Goal: Find specific page/section: Find specific page/section

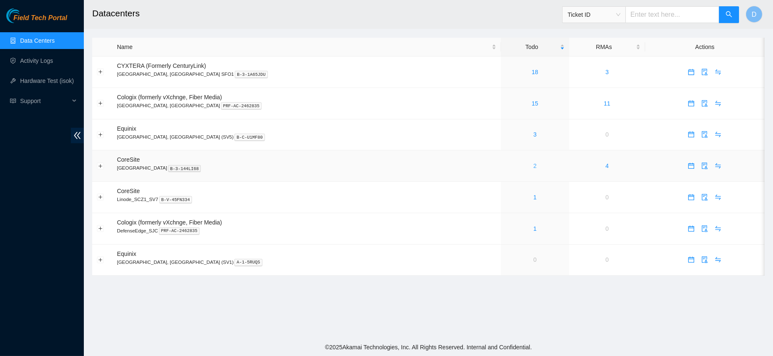
click at [533, 168] on link "2" at bounding box center [534, 166] width 3 height 7
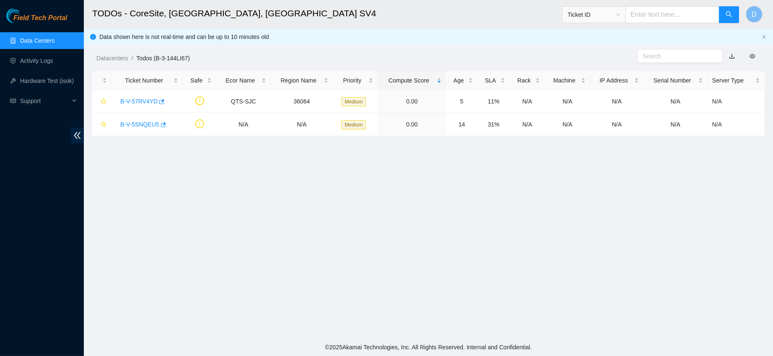
click at [54, 44] on link "Data Centers" at bounding box center [37, 40] width 34 height 7
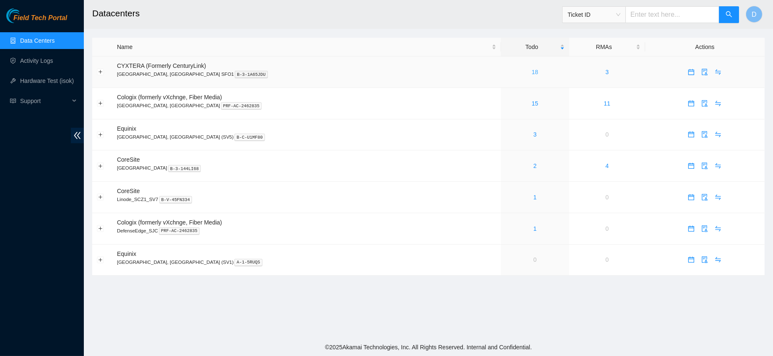
click at [531, 72] on link "18" at bounding box center [534, 72] width 7 height 7
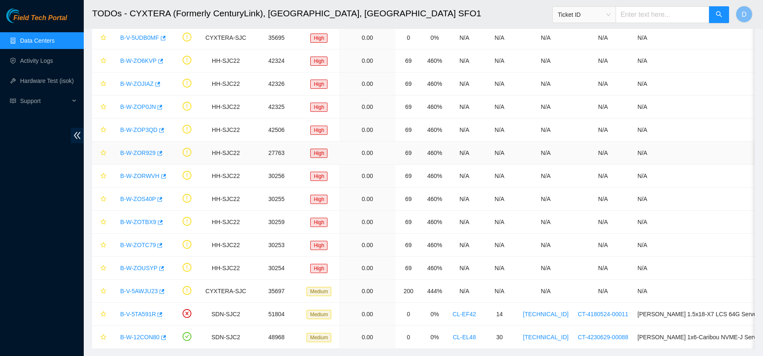
scroll to position [184, 0]
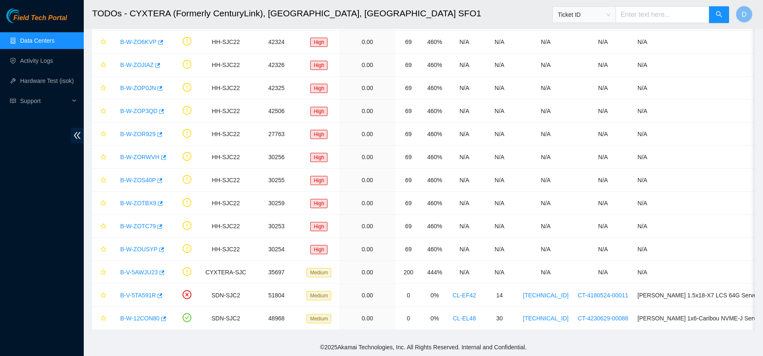
click at [30, 37] on link "Data Centers" at bounding box center [37, 40] width 34 height 7
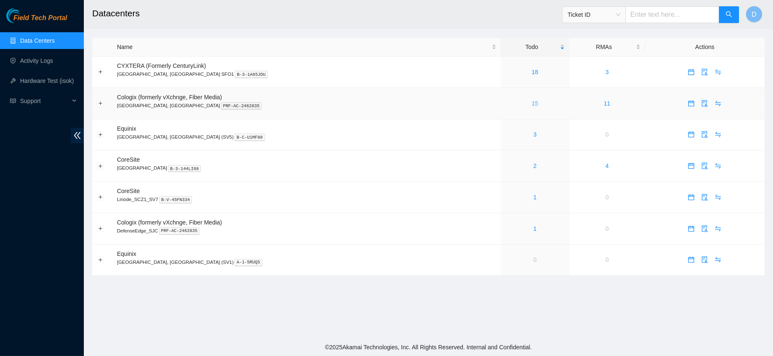
click at [531, 103] on link "15" at bounding box center [534, 103] width 7 height 7
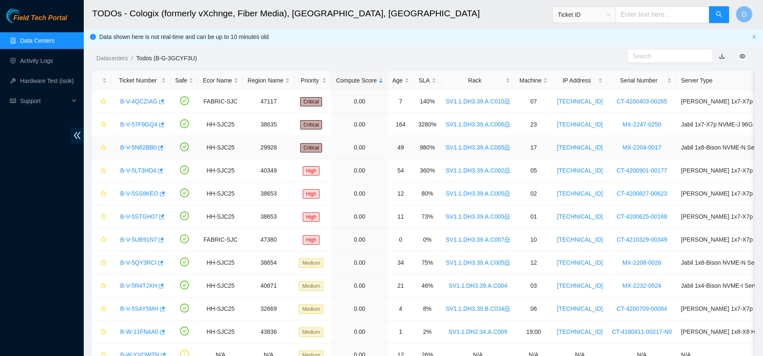
scroll to position [114, 0]
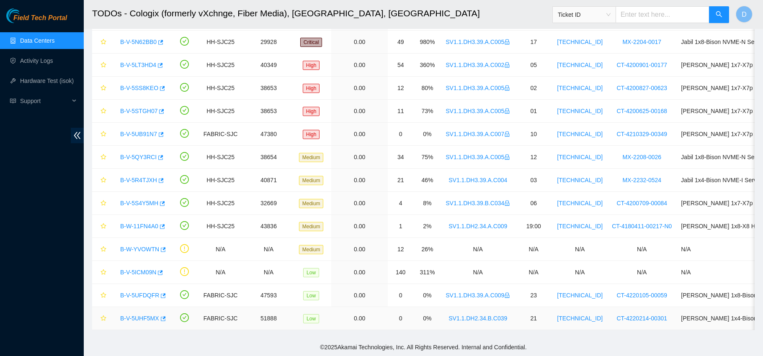
click at [125, 315] on link "B-V-5UHF5MX" at bounding box center [139, 318] width 39 height 7
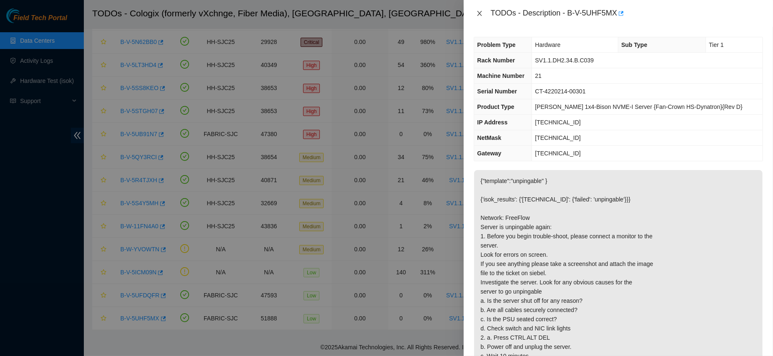
click at [478, 13] on icon "close" at bounding box center [479, 13] width 7 height 7
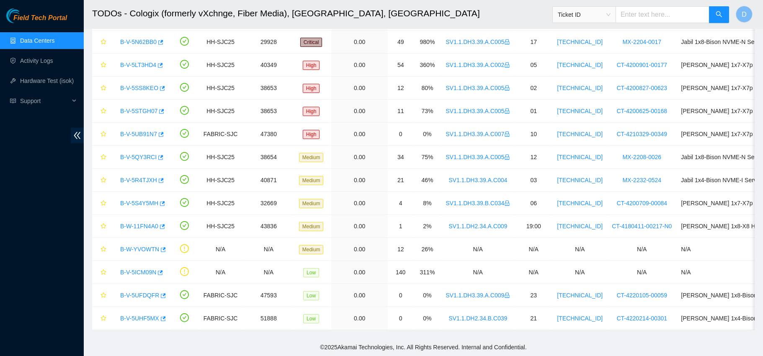
click at [31, 39] on link "Data Centers" at bounding box center [37, 40] width 34 height 7
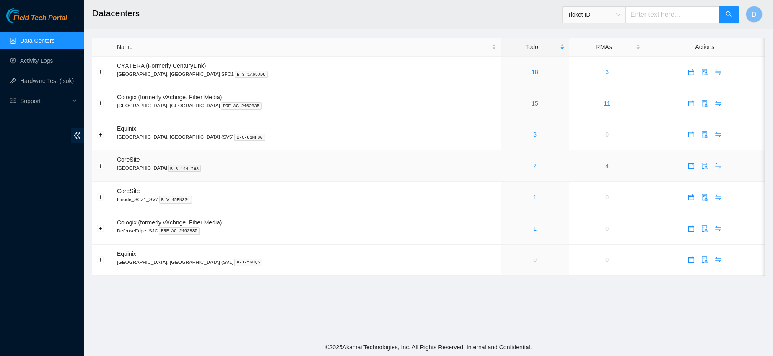
click at [533, 168] on link "2" at bounding box center [534, 166] width 3 height 7
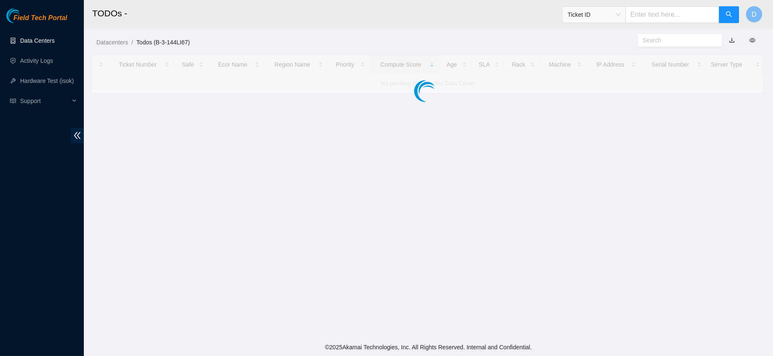
click at [47, 37] on link "Data Centers" at bounding box center [37, 40] width 34 height 7
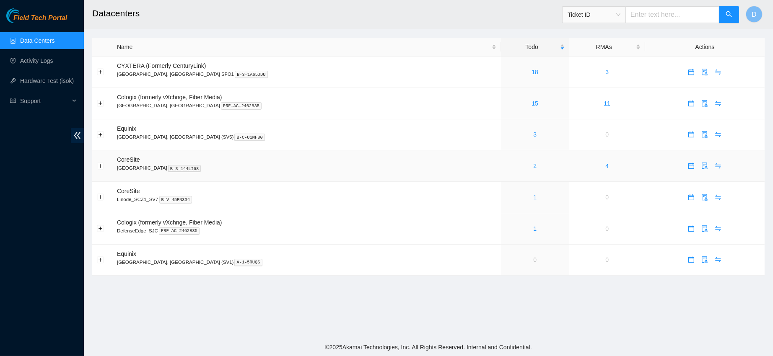
click at [533, 169] on link "2" at bounding box center [534, 166] width 3 height 7
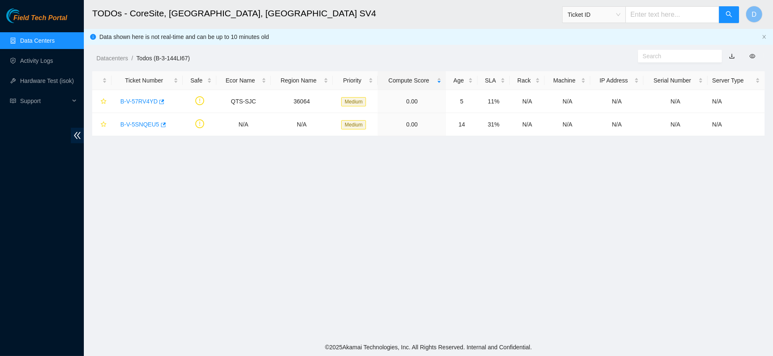
click at [616, 13] on span "Ticket ID" at bounding box center [593, 14] width 53 height 13
click at [598, 43] on div "RMA Number" at bounding box center [599, 43] width 53 height 9
click at [658, 14] on input "text" at bounding box center [672, 14] width 94 height 17
paste input "B-W-XEZGVQ."
type input "B-W-XEZGVQ."
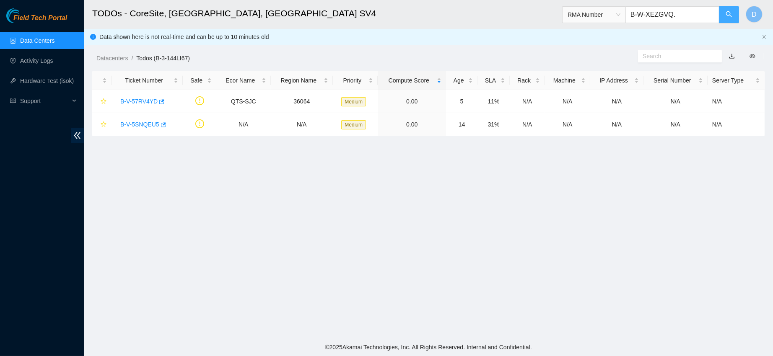
click at [724, 18] on button "button" at bounding box center [729, 14] width 20 height 17
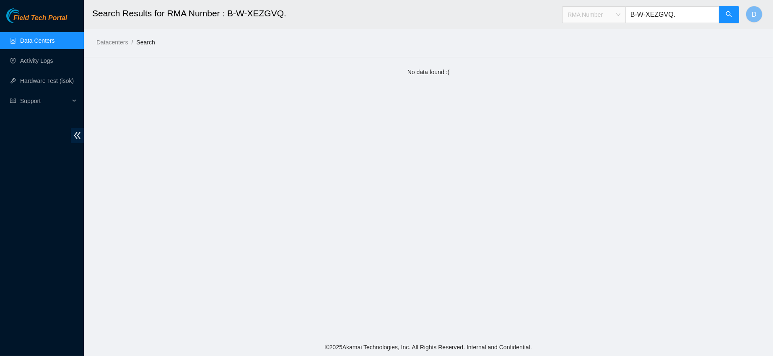
click at [603, 17] on span "RMA Number" at bounding box center [593, 14] width 53 height 13
click at [580, 28] on div "Ticket ID" at bounding box center [599, 30] width 53 height 9
click at [726, 19] on button "button" at bounding box center [729, 14] width 20 height 17
click at [596, 15] on span "Ticket ID" at bounding box center [593, 14] width 53 height 13
click at [660, 15] on input "B-W-XEZGVQ." at bounding box center [672, 14] width 94 height 17
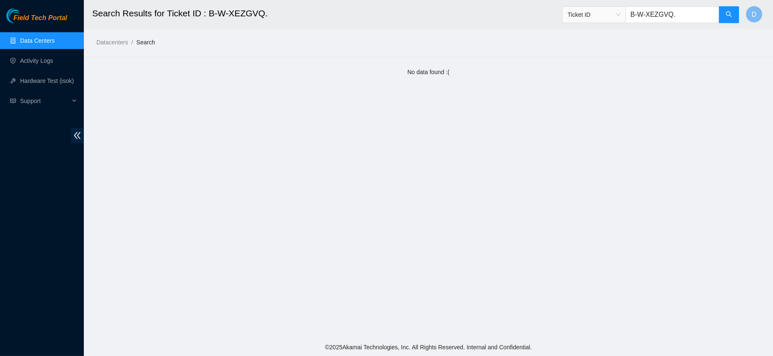
click at [660, 15] on input "B-W-XEZGVQ." at bounding box center [672, 14] width 94 height 17
paste input "G-2AADQZZ,"
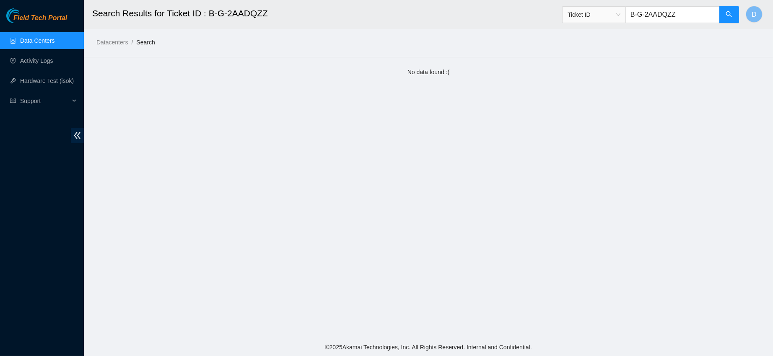
click at [578, 12] on span "Ticket ID" at bounding box center [593, 14] width 53 height 13
click at [596, 59] on div "Rack Number" at bounding box center [599, 57] width 53 height 9
click at [586, 18] on span "Rack Number" at bounding box center [593, 14] width 53 height 13
click at [593, 41] on div "RMA Number" at bounding box center [599, 43] width 53 height 9
click at [648, 17] on input "B-G-2AADQZZ" at bounding box center [672, 14] width 94 height 17
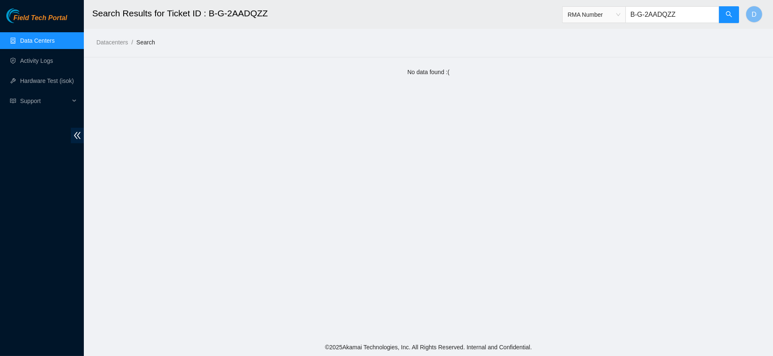
click at [648, 17] on input "B-G-2AADQZZ" at bounding box center [672, 14] width 94 height 17
paste input "BKWOB"
click at [734, 15] on button "button" at bounding box center [729, 14] width 20 height 17
click at [584, 10] on span "RMA Number" at bounding box center [593, 14] width 53 height 13
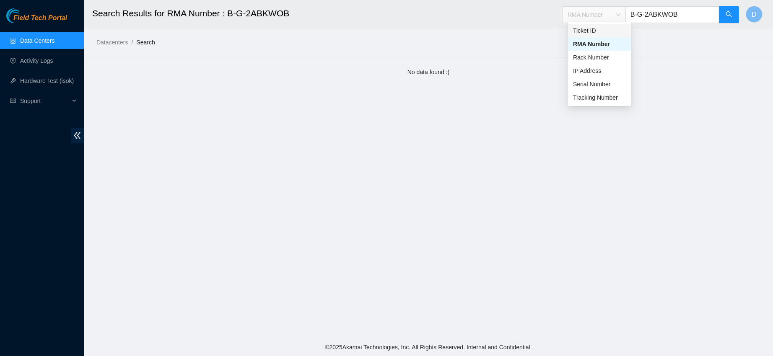
click at [591, 33] on div "Ticket ID" at bounding box center [599, 30] width 53 height 9
click at [663, 16] on input "B-G-2ABKWOB" at bounding box center [672, 14] width 94 height 17
paste input "W-XEZGVQ"
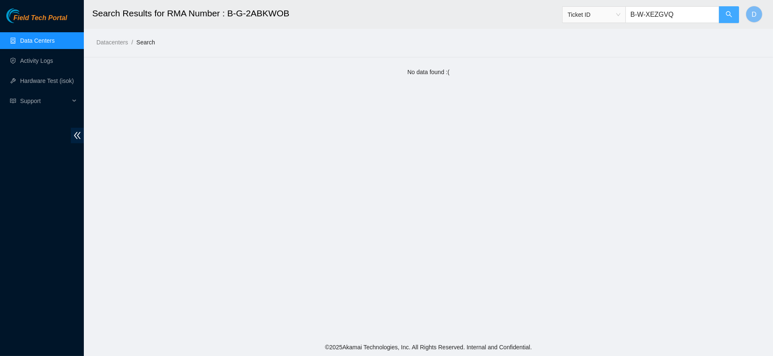
click at [731, 13] on icon "search" at bounding box center [728, 14] width 7 height 7
click at [591, 11] on span "Ticket ID" at bounding box center [593, 14] width 53 height 13
type input "B-W-XEZGVQ"
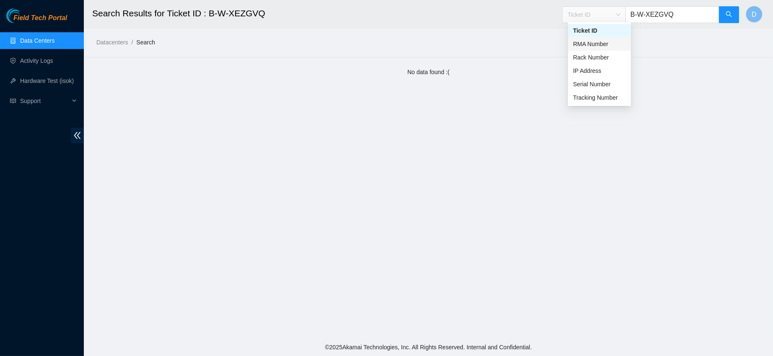
click at [602, 46] on div "RMA Number" at bounding box center [599, 43] width 53 height 9
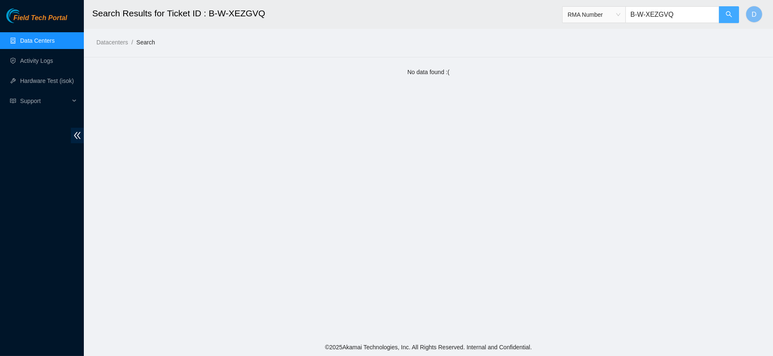
click at [723, 17] on button "button" at bounding box center [729, 14] width 20 height 17
